Goal: Information Seeking & Learning: Learn about a topic

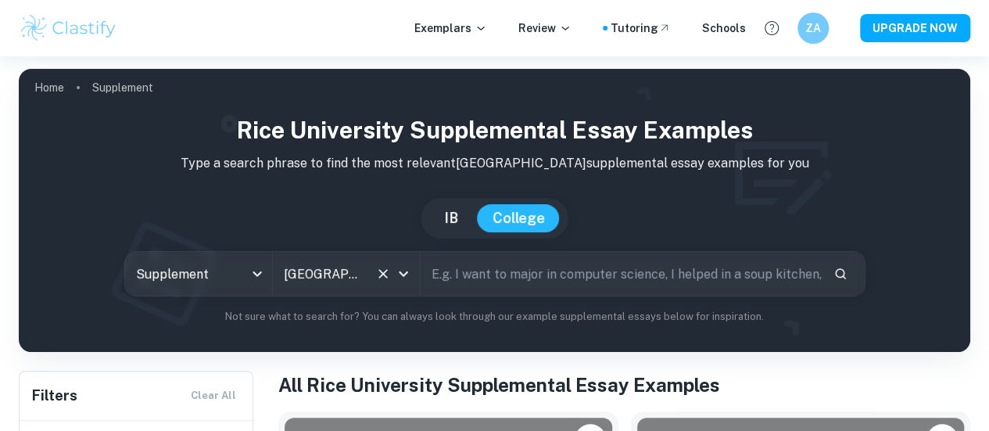
click at [391, 270] on icon "Clear" at bounding box center [383, 274] width 16 height 16
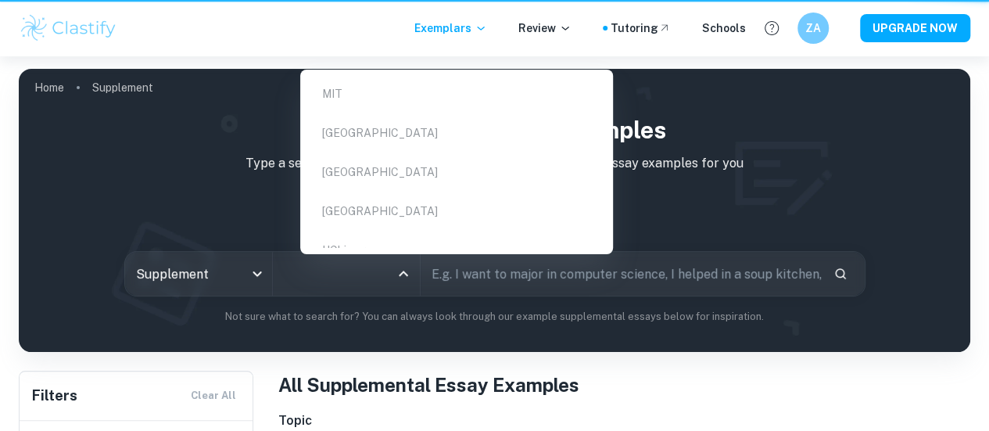
click at [355, 271] on input "All Colleges" at bounding box center [334, 274] width 109 height 30
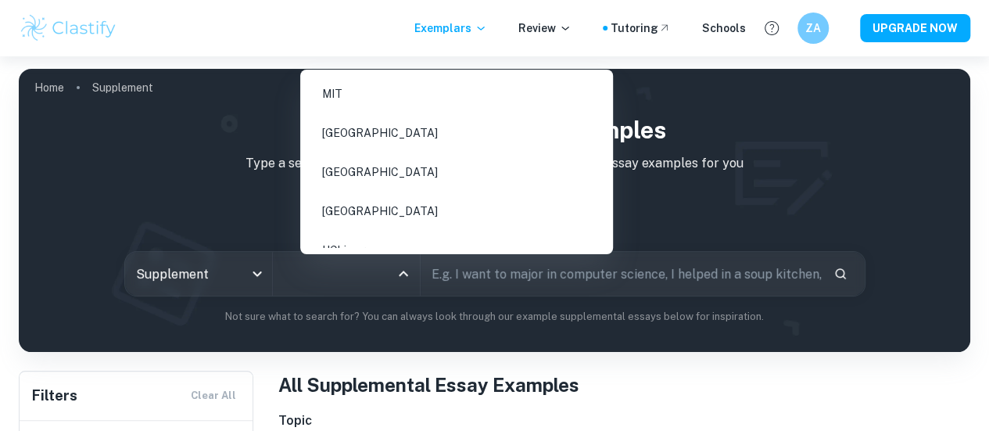
scroll to position [17, 0]
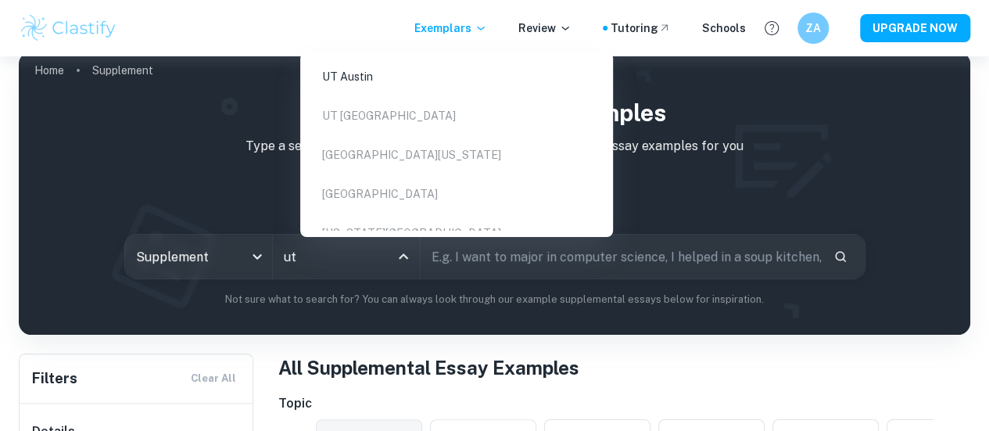
click at [392, 81] on li "UT Austin" at bounding box center [456, 77] width 300 height 36
type input "ut"
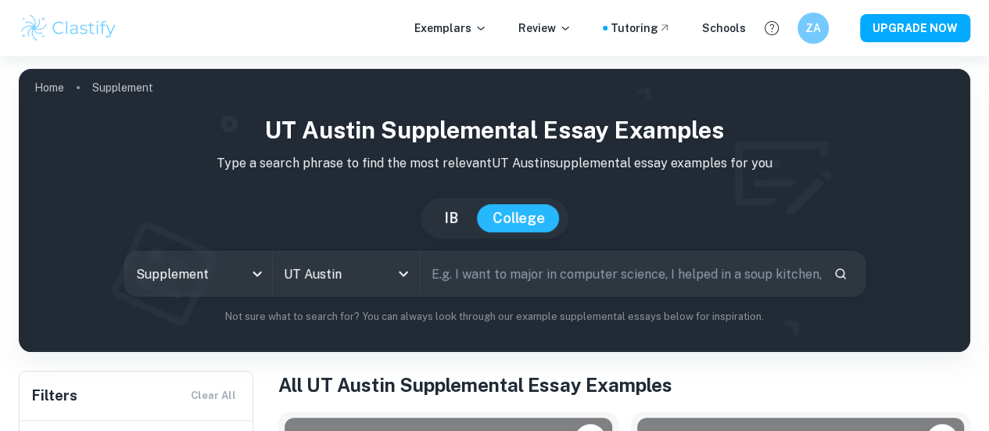
click at [96, 296] on div "Supplement supplement All Colleges UT [GEOGRAPHIC_DATA] All Colleges ​" at bounding box center [494, 273] width 926 height 45
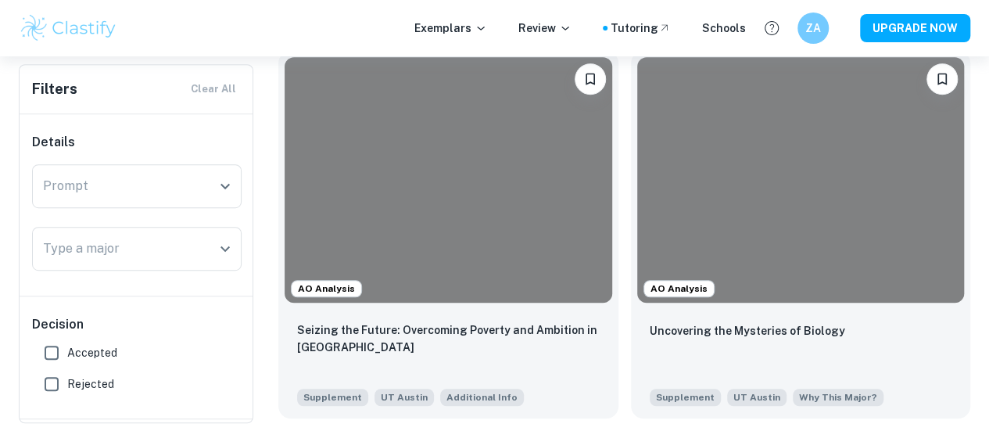
scroll to position [361, 0]
click at [124, 193] on input "Prompt" at bounding box center [125, 186] width 172 height 30
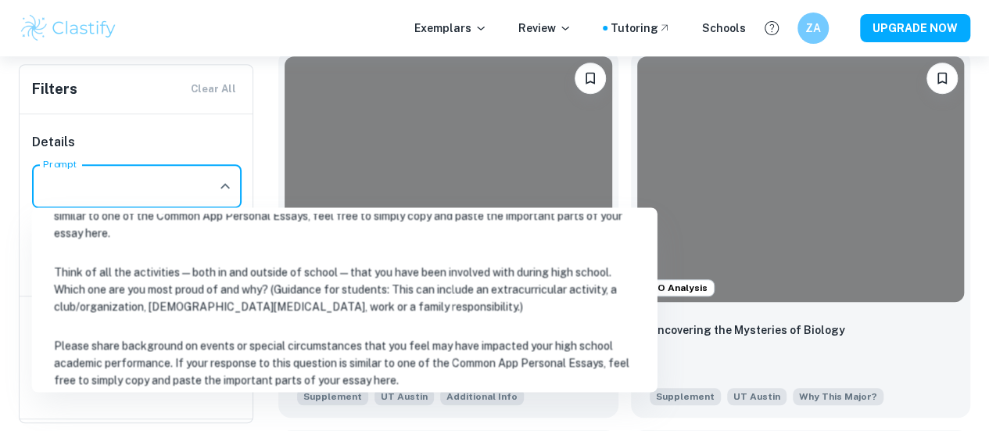
scroll to position [308, 0]
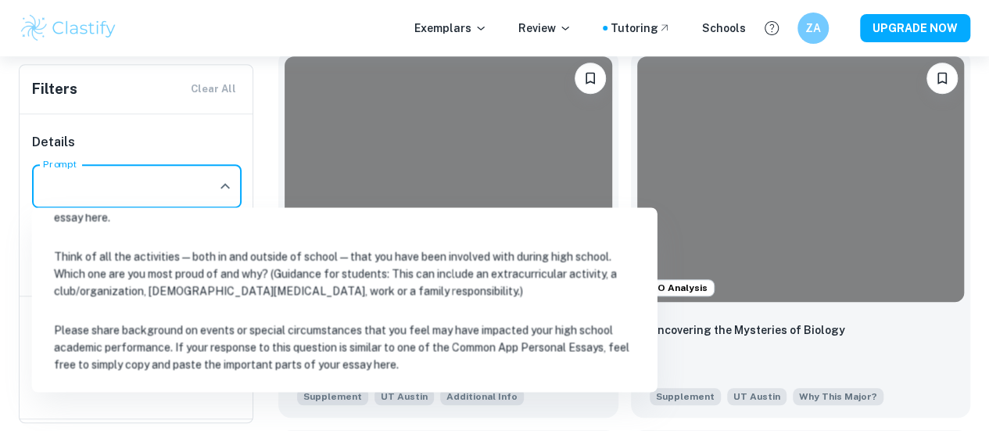
click at [238, 266] on li "Think of all the activities — both in and outside of school — that you have bee…" at bounding box center [344, 273] width 613 height 70
type input "Think of all the activities — both in and outside of school — that you have bee…"
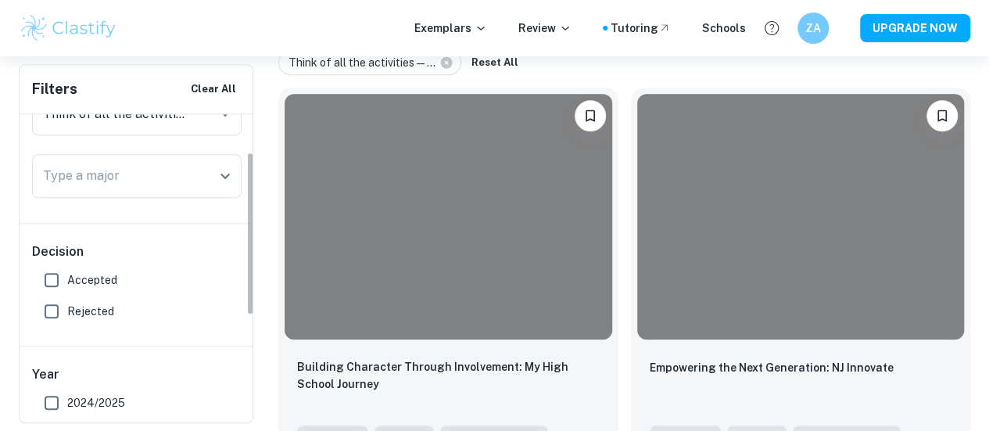
scroll to position [73, 0]
click at [88, 276] on span "Accepted" at bounding box center [92, 278] width 50 height 17
click at [67, 276] on input "Accepted" at bounding box center [51, 278] width 31 height 31
checkbox input "true"
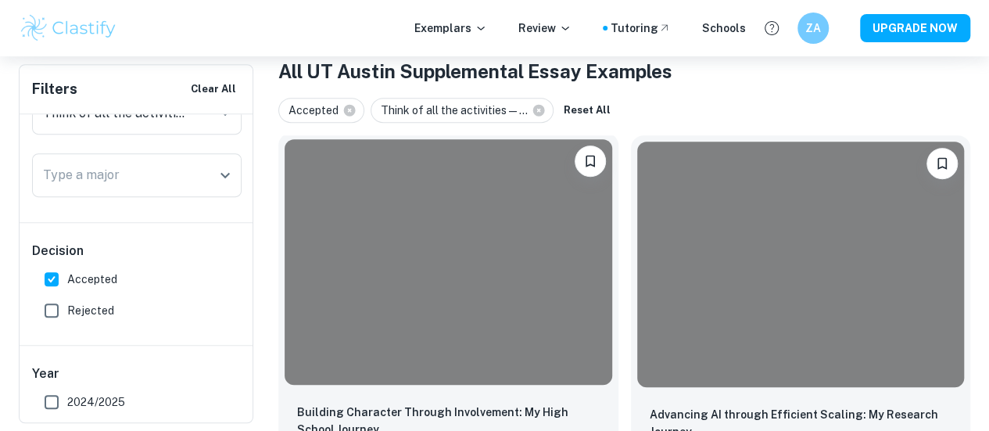
scroll to position [220, 0]
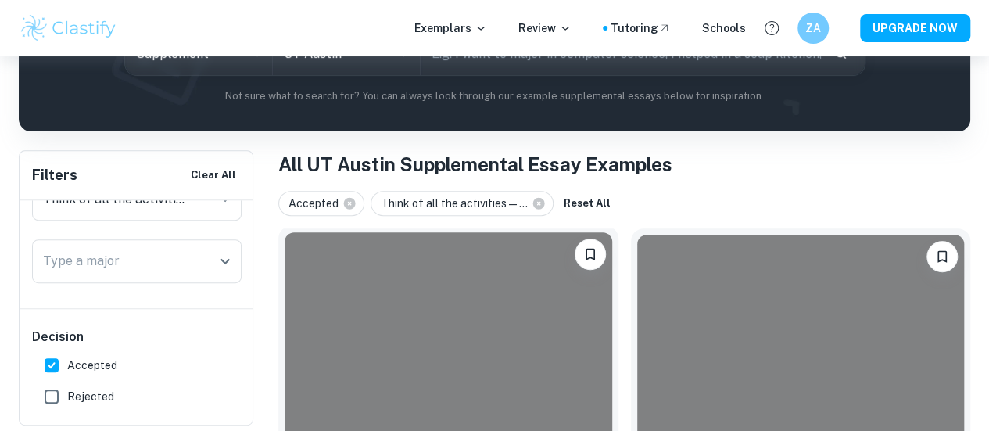
click at [363, 331] on div at bounding box center [449, 354] width 328 height 245
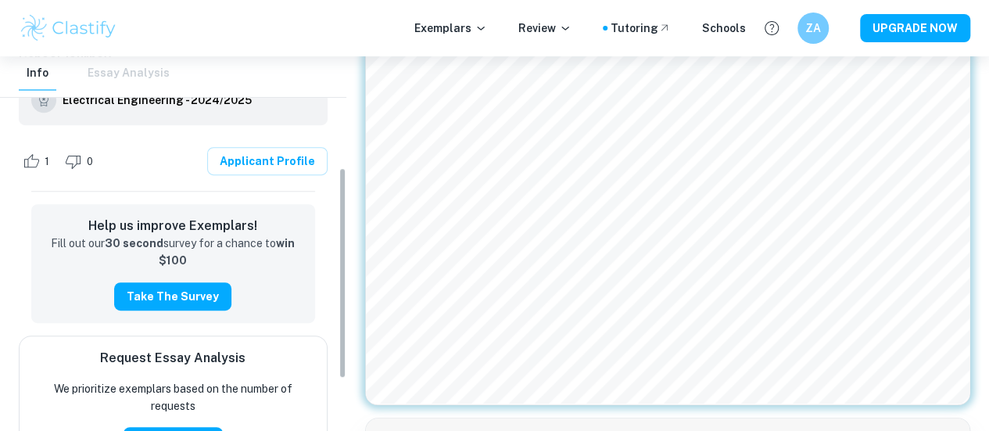
scroll to position [288, 0]
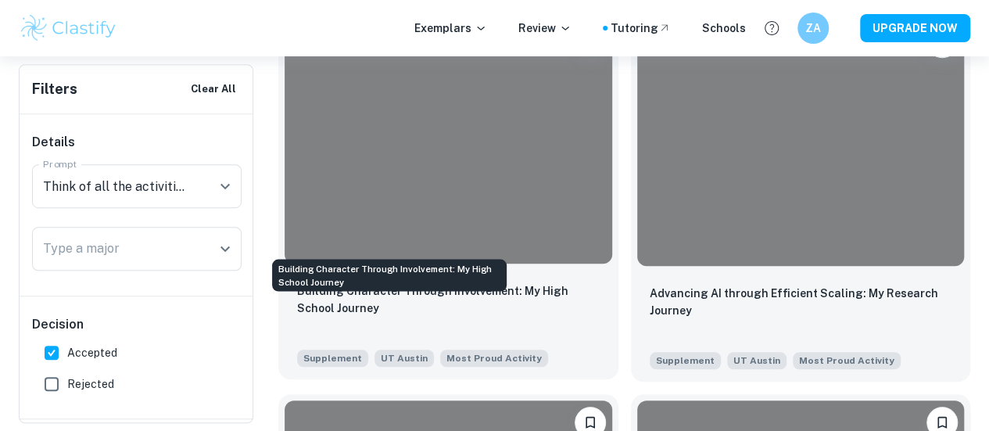
scroll to position [449, 0]
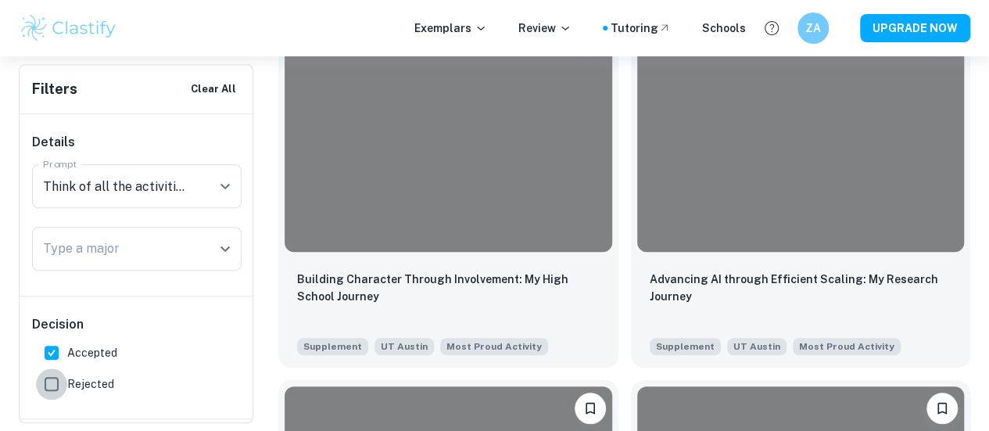
click at [66, 389] on input "Rejected" at bounding box center [51, 383] width 31 height 31
checkbox input "true"
click at [45, 350] on input "Accepted" at bounding box center [51, 352] width 31 height 31
checkbox input "false"
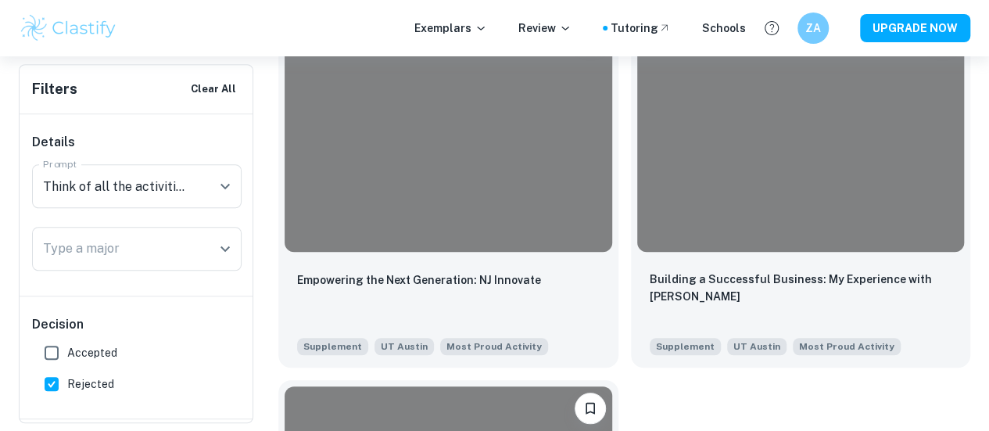
scroll to position [323, 0]
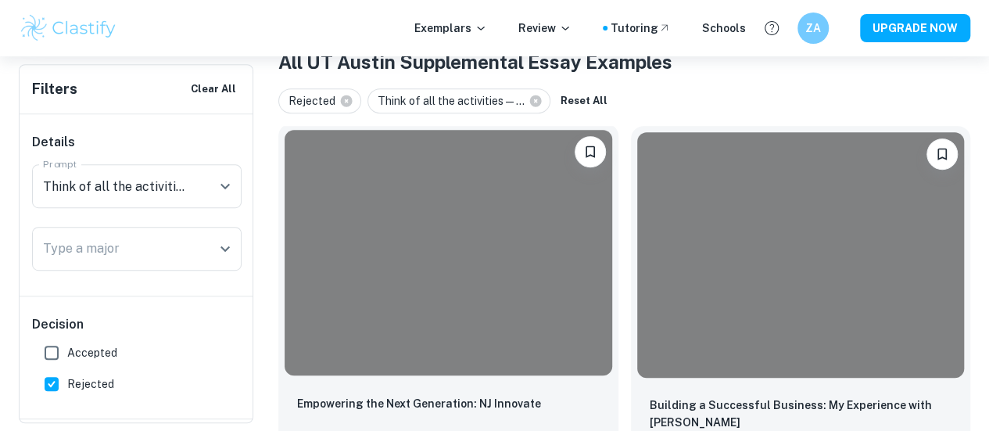
click at [424, 283] on div at bounding box center [449, 252] width 328 height 245
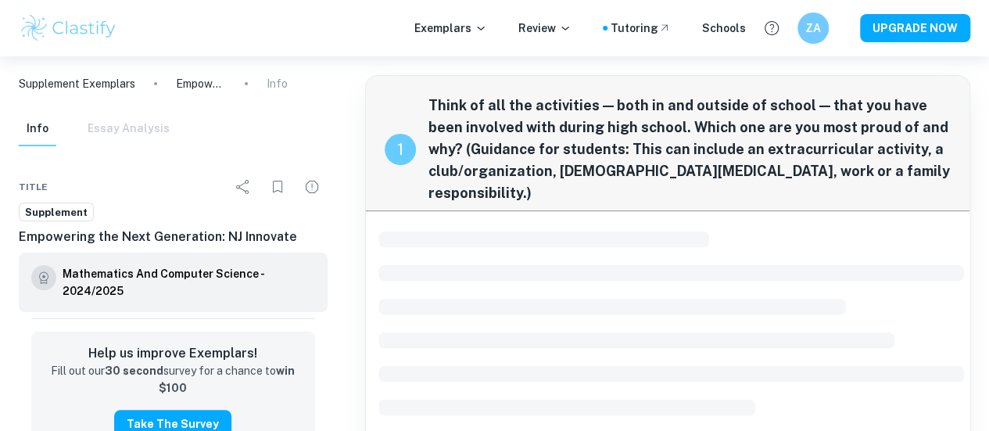
scroll to position [54, 0]
